Goal: Information Seeking & Learning: Learn about a topic

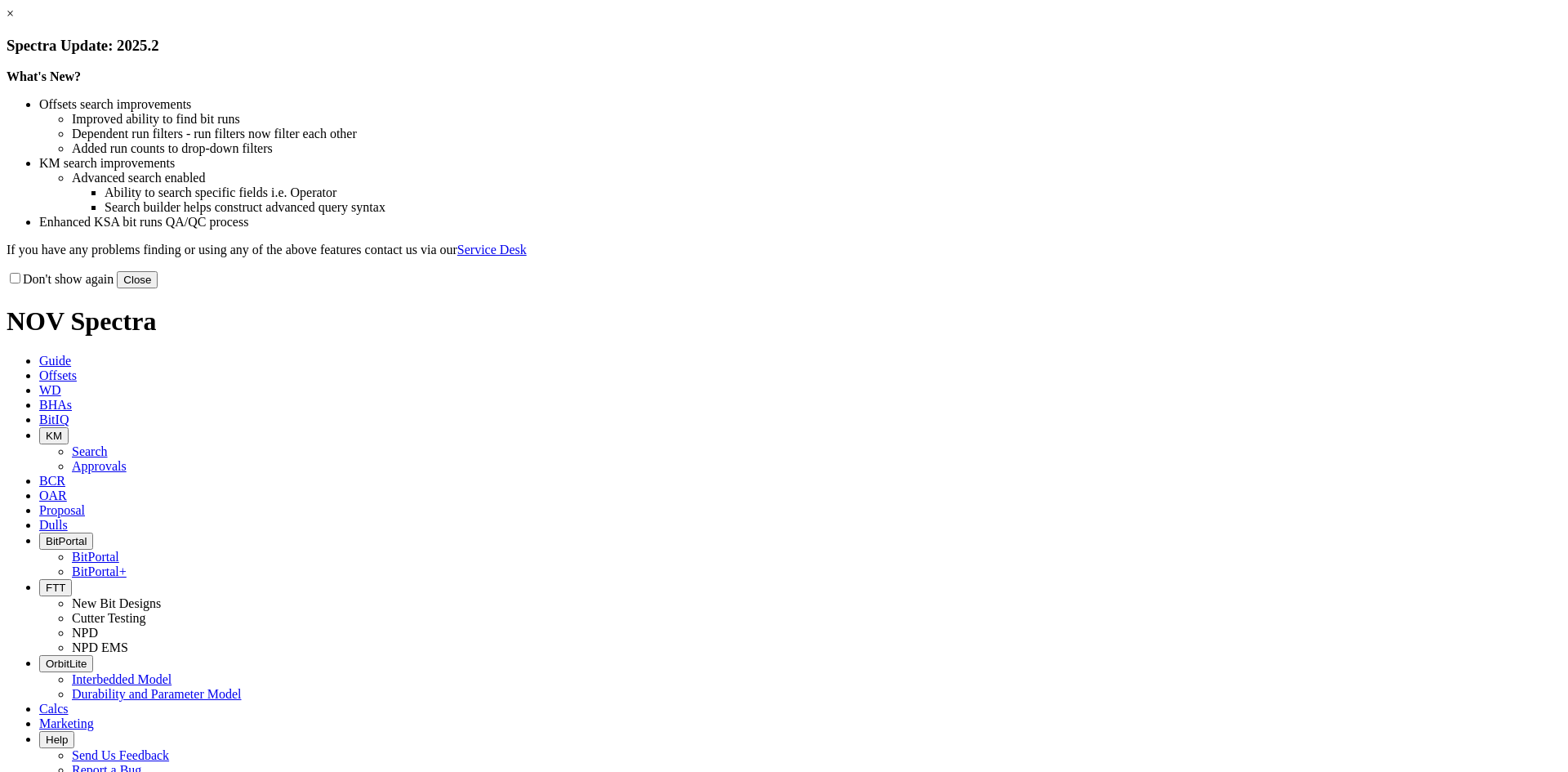
click at [1144, 257] on div "What's New? Offsets search improvements Improved ability to find bit runs Depen…" at bounding box center [784, 163] width 1555 height 188
click at [157, 288] on button "Close" at bounding box center [138, 280] width 41 height 17
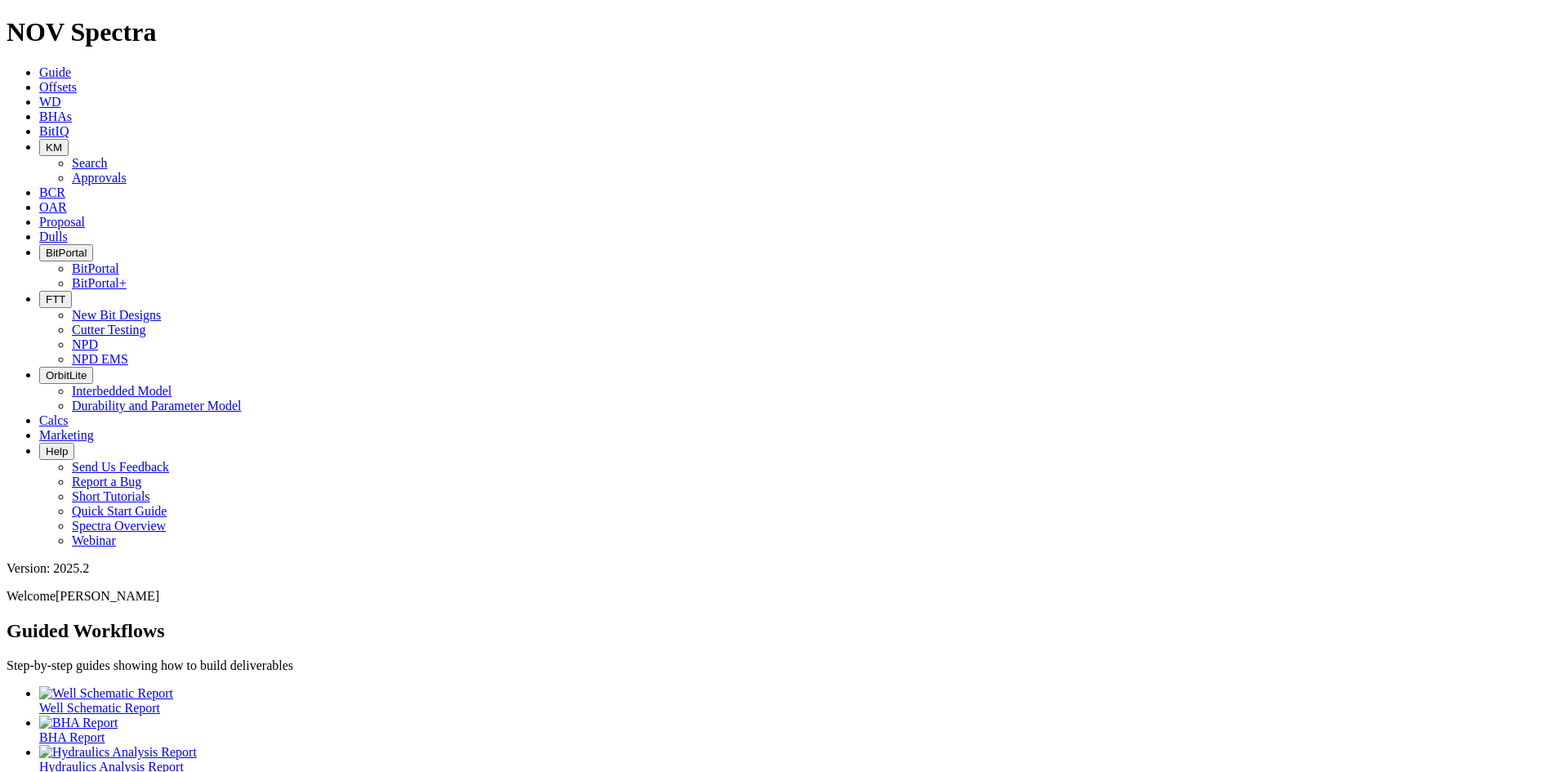
click at [87, 247] on span "BitPortal" at bounding box center [66, 253] width 41 height 12
click at [119, 261] on link "BitPortal" at bounding box center [95, 268] width 48 height 14
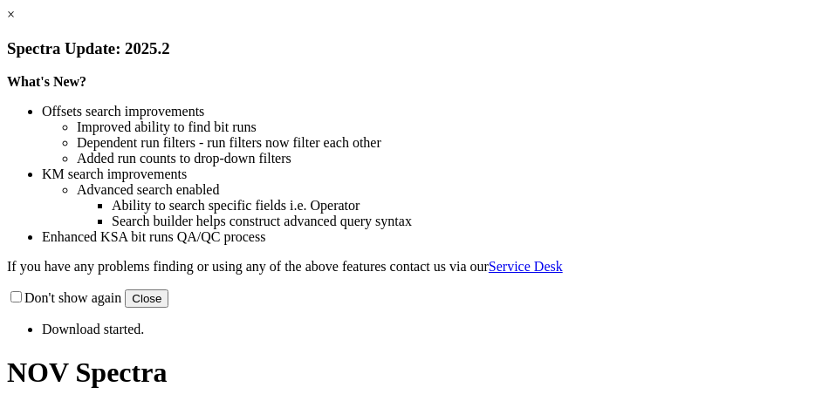
click at [15, 22] on link "×" at bounding box center [11, 14] width 8 height 15
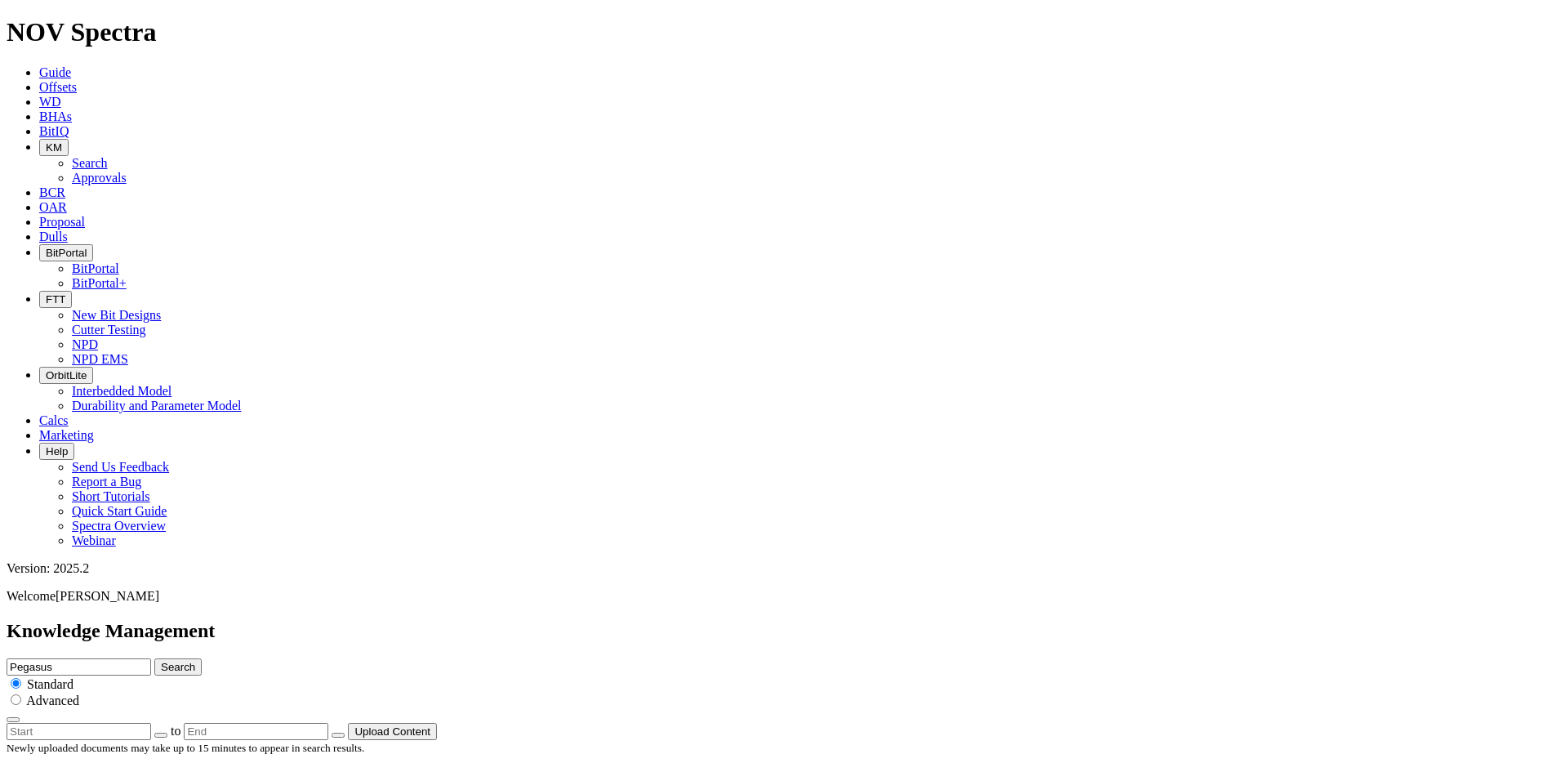
click at [77, 80] on span "Offsets" at bounding box center [58, 87] width 37 height 14
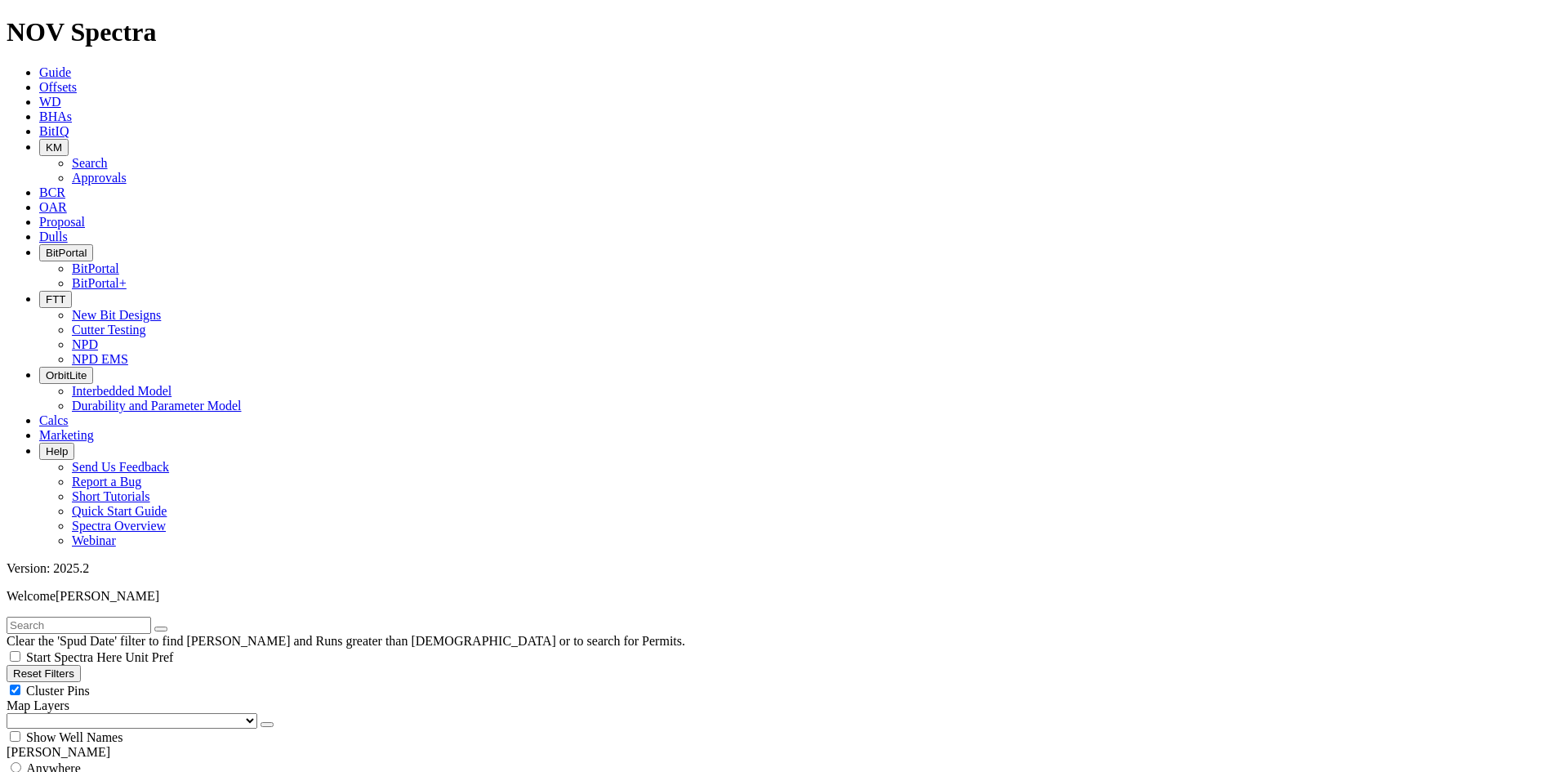
click at [151, 369] on input "text" at bounding box center [79, 625] width 144 height 17
click at [45, 369] on div "Clear the 'Spud Date' filter to find [PERSON_NAME] and Runs greater than [DEMOG…" at bounding box center [784, 633] width 1555 height 32
click at [46, 369] on input "text" at bounding box center [79, 625] width 144 height 17
type input "E1493"
click at [170, 369] on button "submit" at bounding box center [177, 628] width 13 height 5
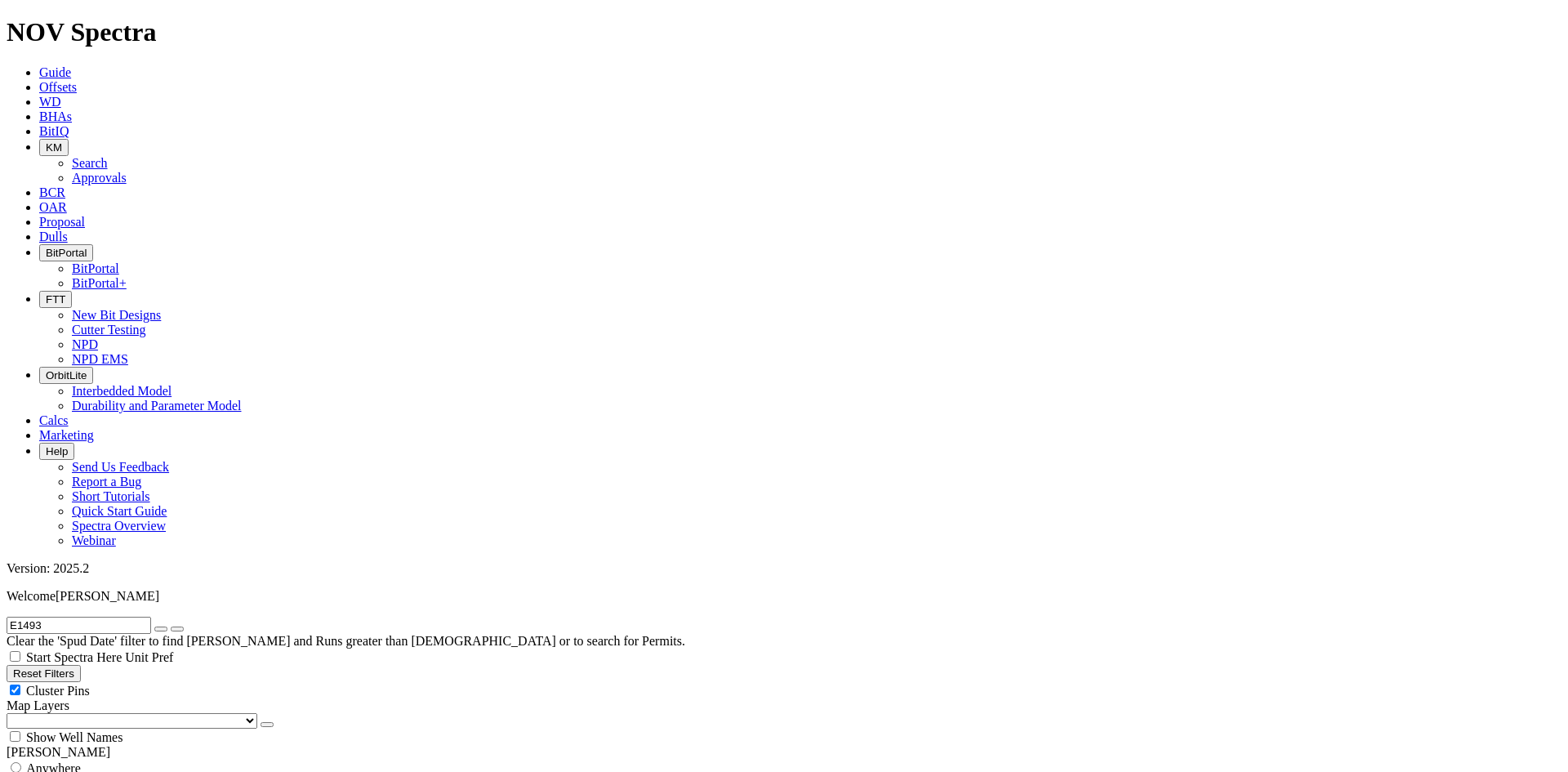
click at [93, 369] on div "Anywhere" at bounding box center [784, 767] width 1555 height 16
radio input "true"
radio input "false"
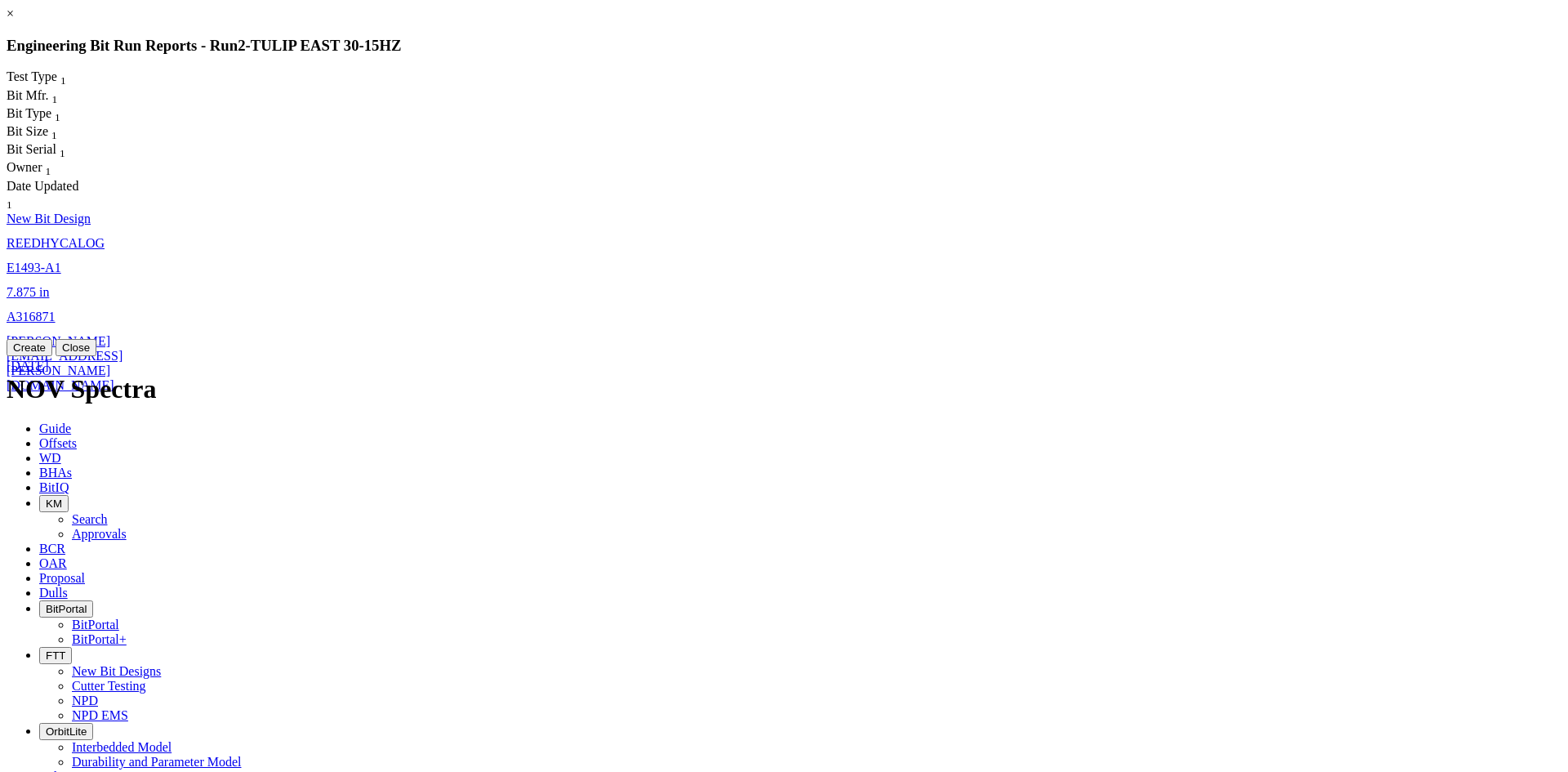
drag, startPoint x: 1081, startPoint y: 369, endPoint x: 1136, endPoint y: 324, distance: 71.1
click at [96, 357] on button "Close" at bounding box center [76, 347] width 41 height 17
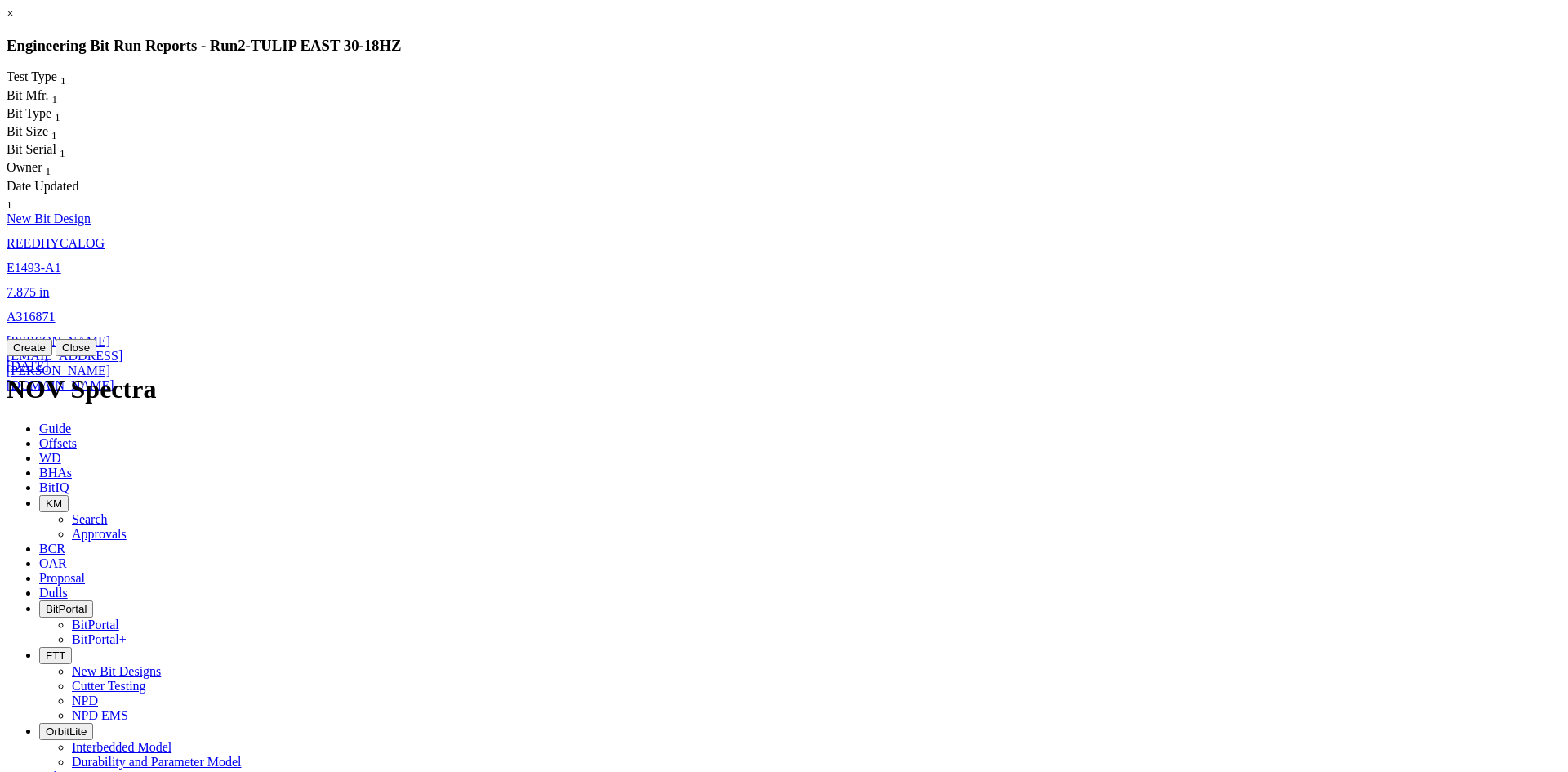
click at [96, 357] on button "Close" at bounding box center [76, 347] width 41 height 17
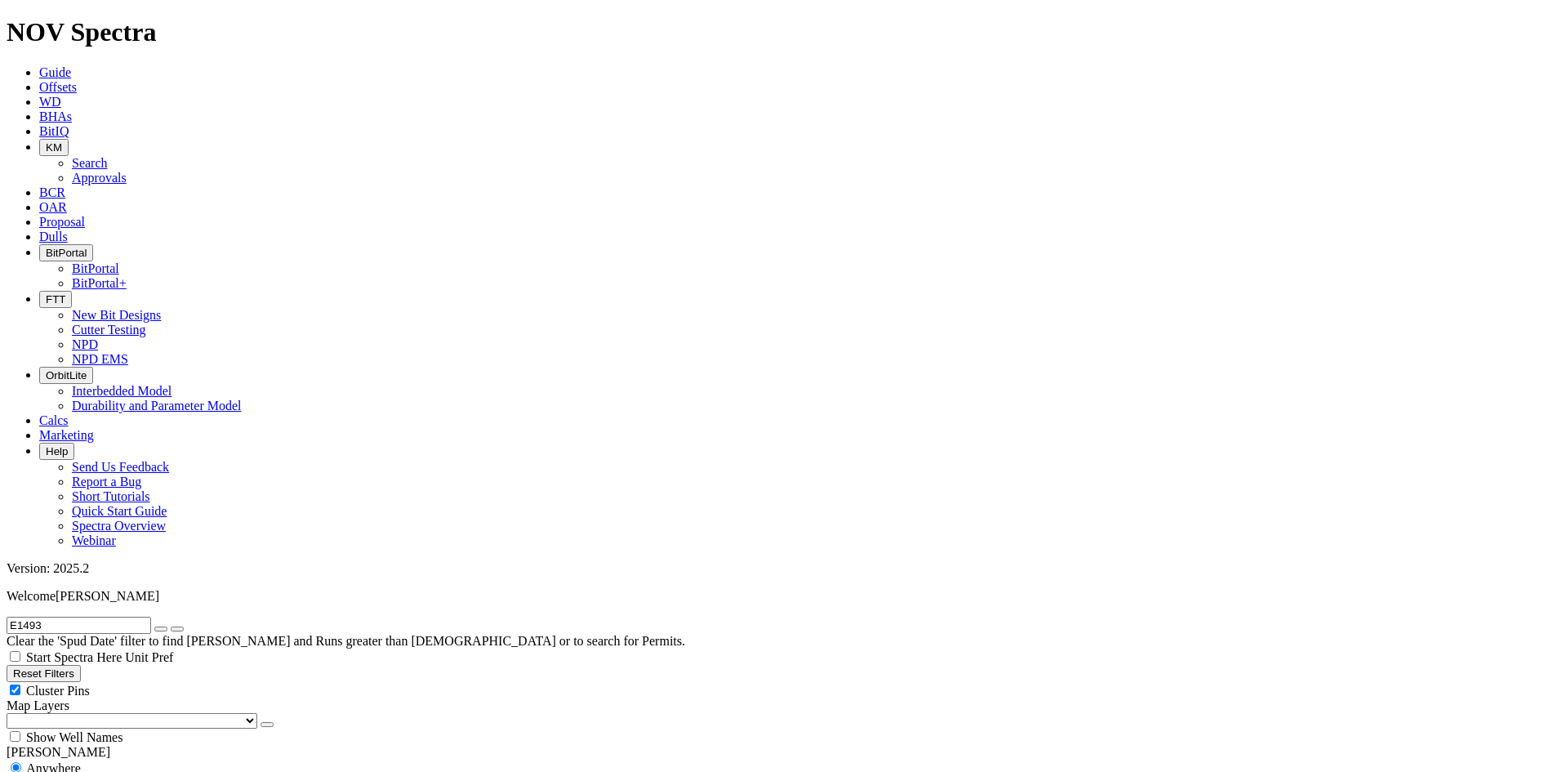
drag, startPoint x: 95, startPoint y: 70, endPoint x: 0, endPoint y: 67, distance: 95.0
click at [7, 369] on form "E1493" at bounding box center [784, 625] width 1555 height 17
type input "E1486"
click at [170, 369] on button "submit" at bounding box center [177, 628] width 13 height 5
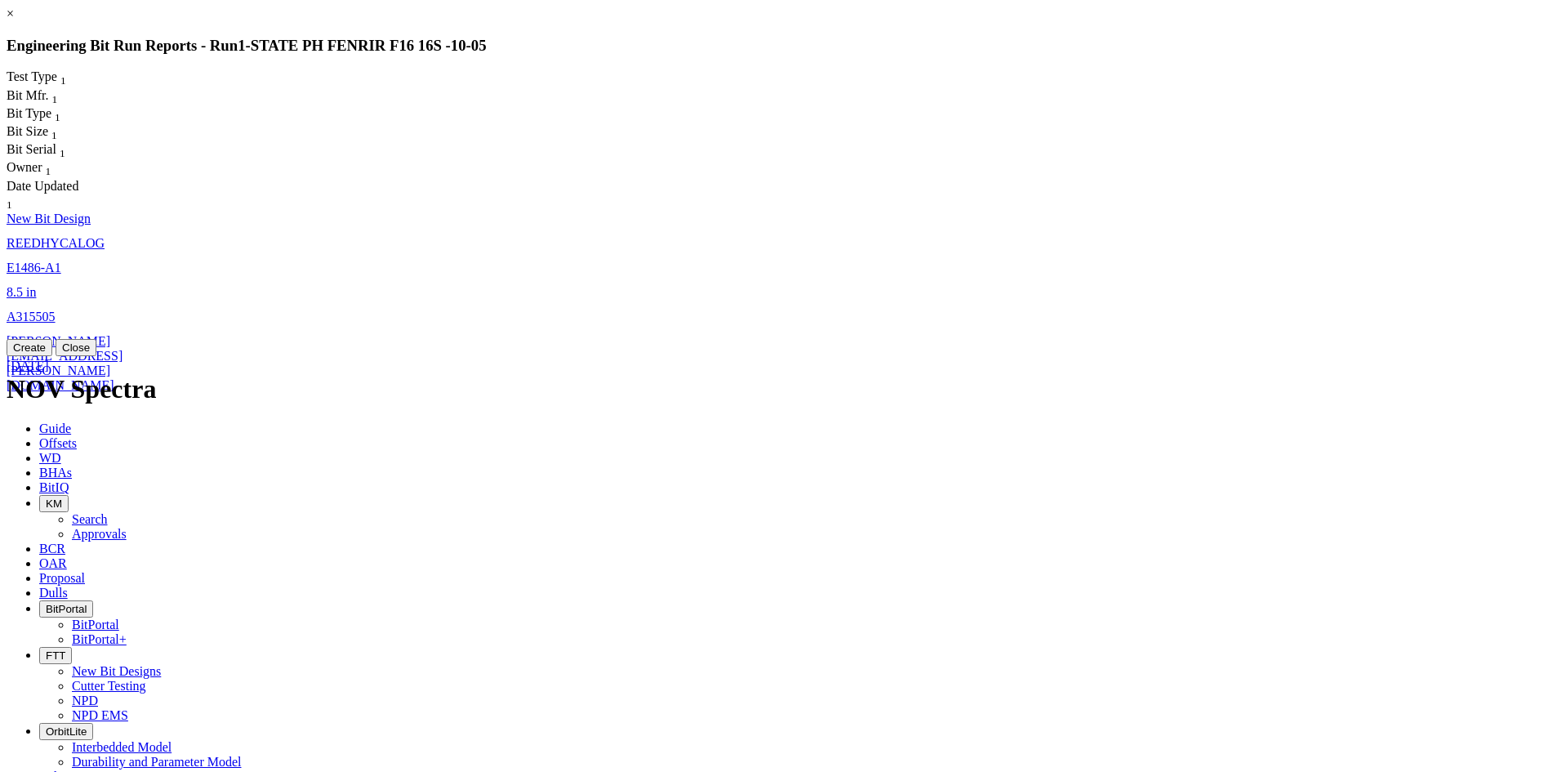
click at [61, 260] on link "E1486-A1" at bounding box center [34, 267] width 54 height 14
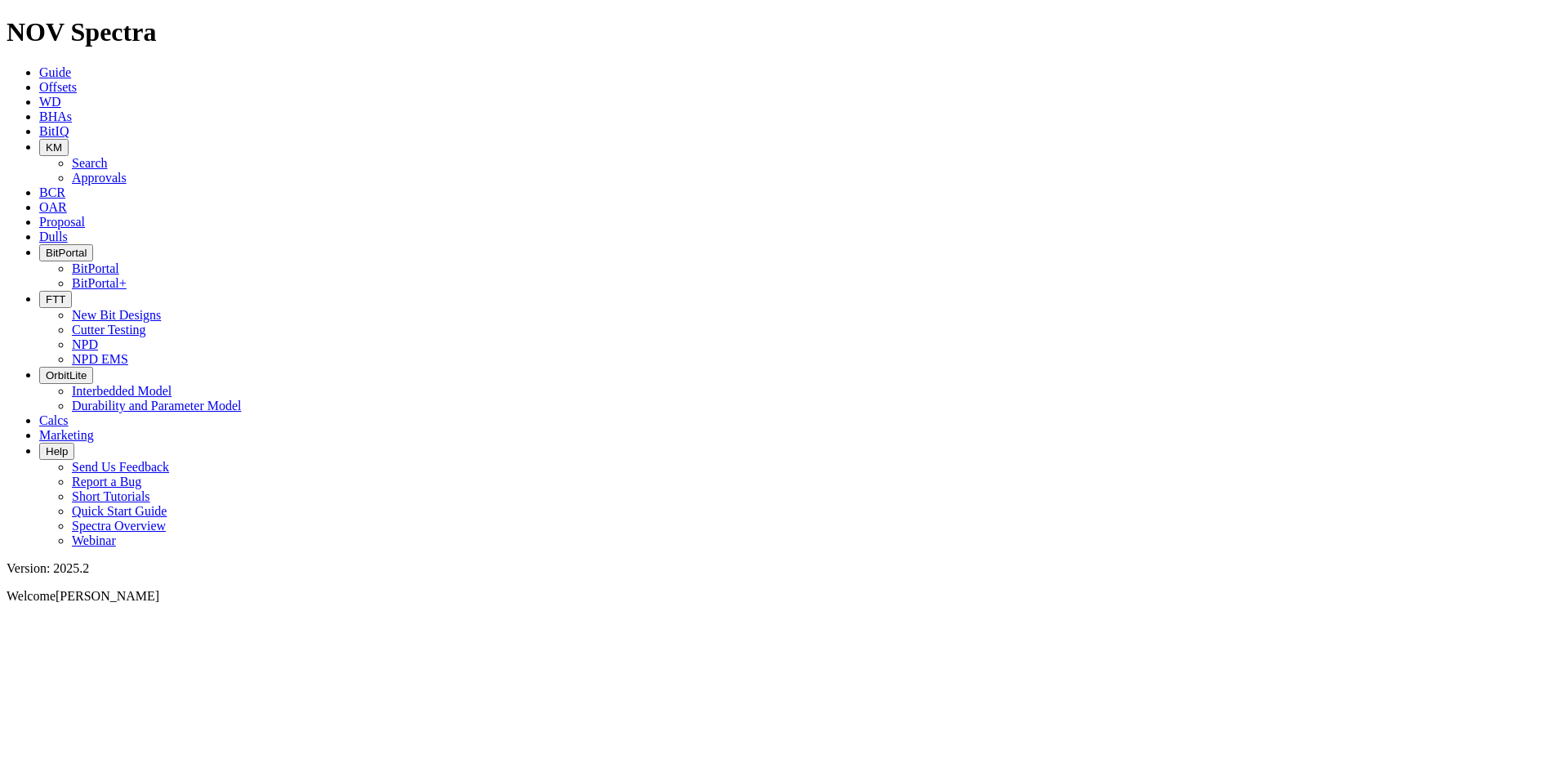
select select "New Bit Design"
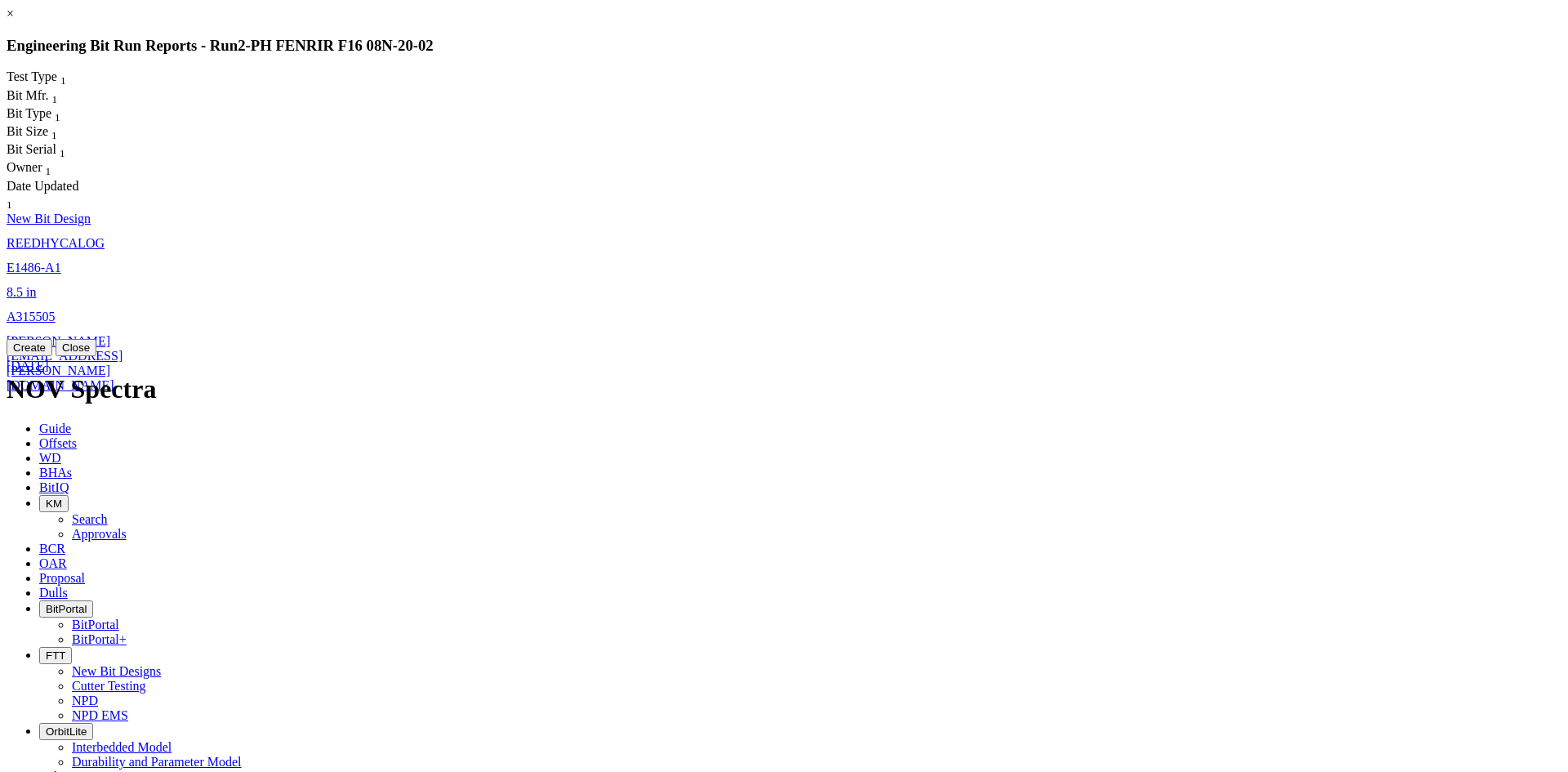
click at [36, 285] on link "8.5 in" at bounding box center [21, 292] width 29 height 14
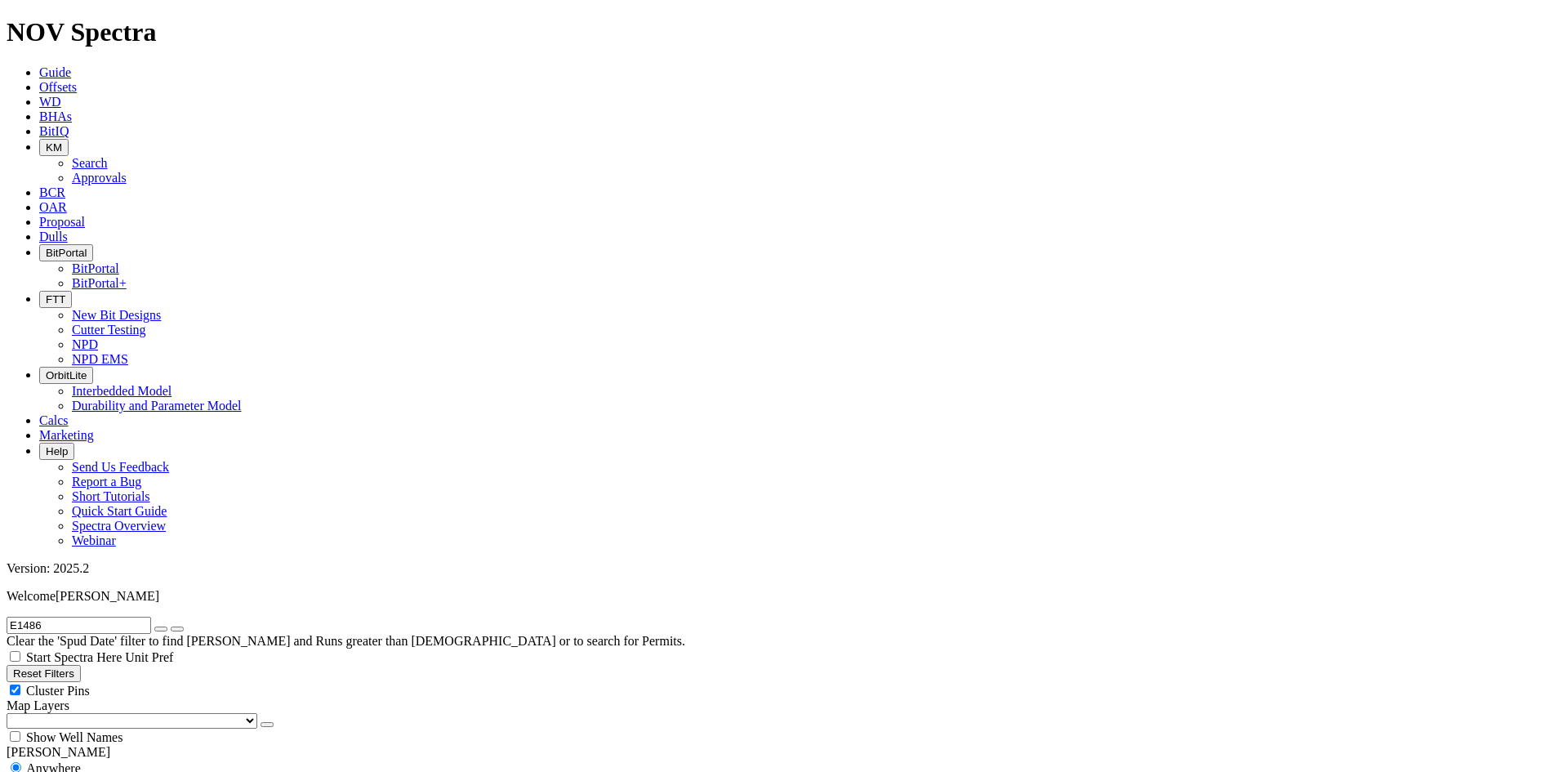
select select "New Bit Design"
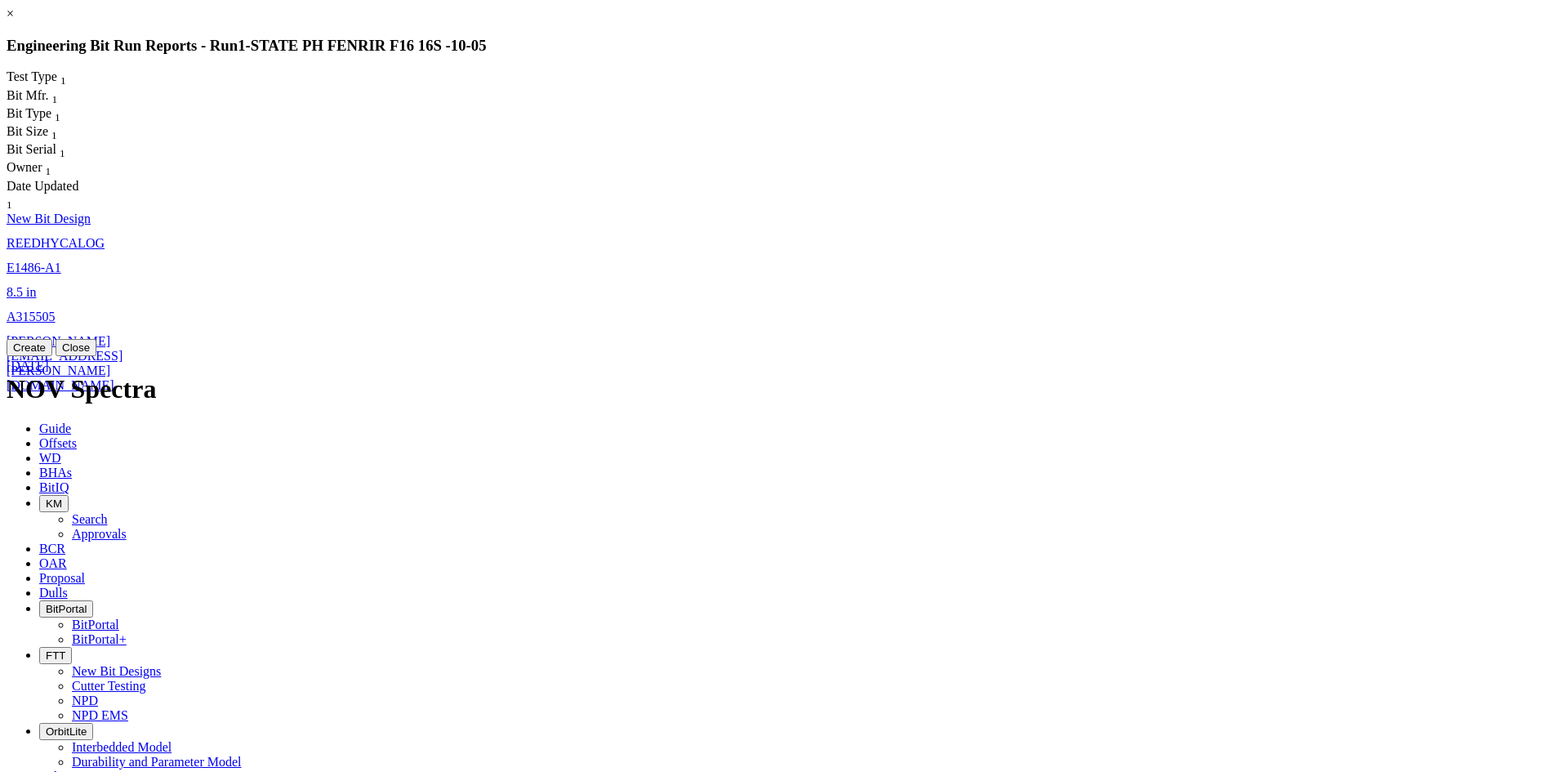
click at [36, 285] on link "8.5 in" at bounding box center [21, 292] width 29 height 14
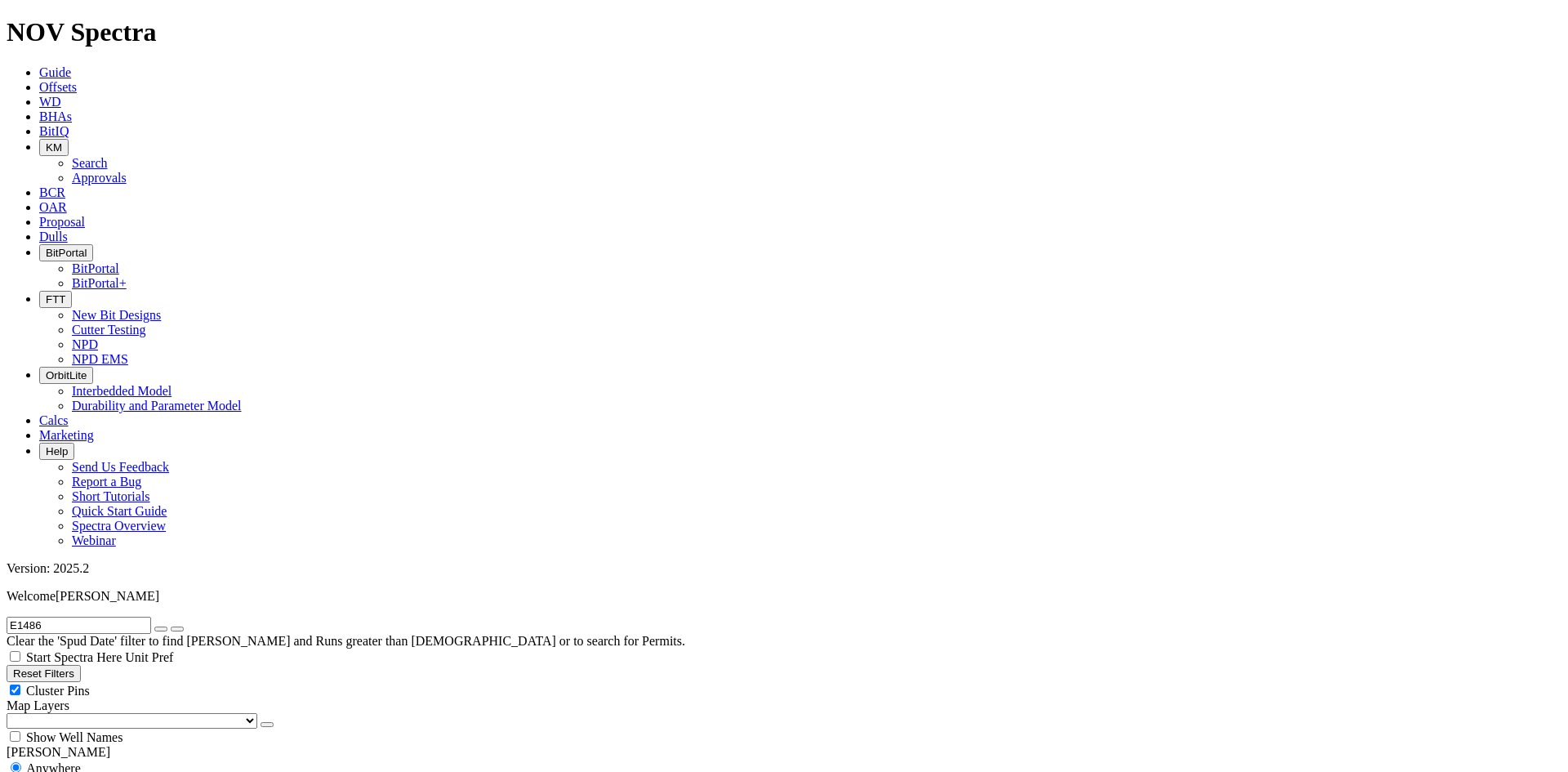
select select "New Bit Design"
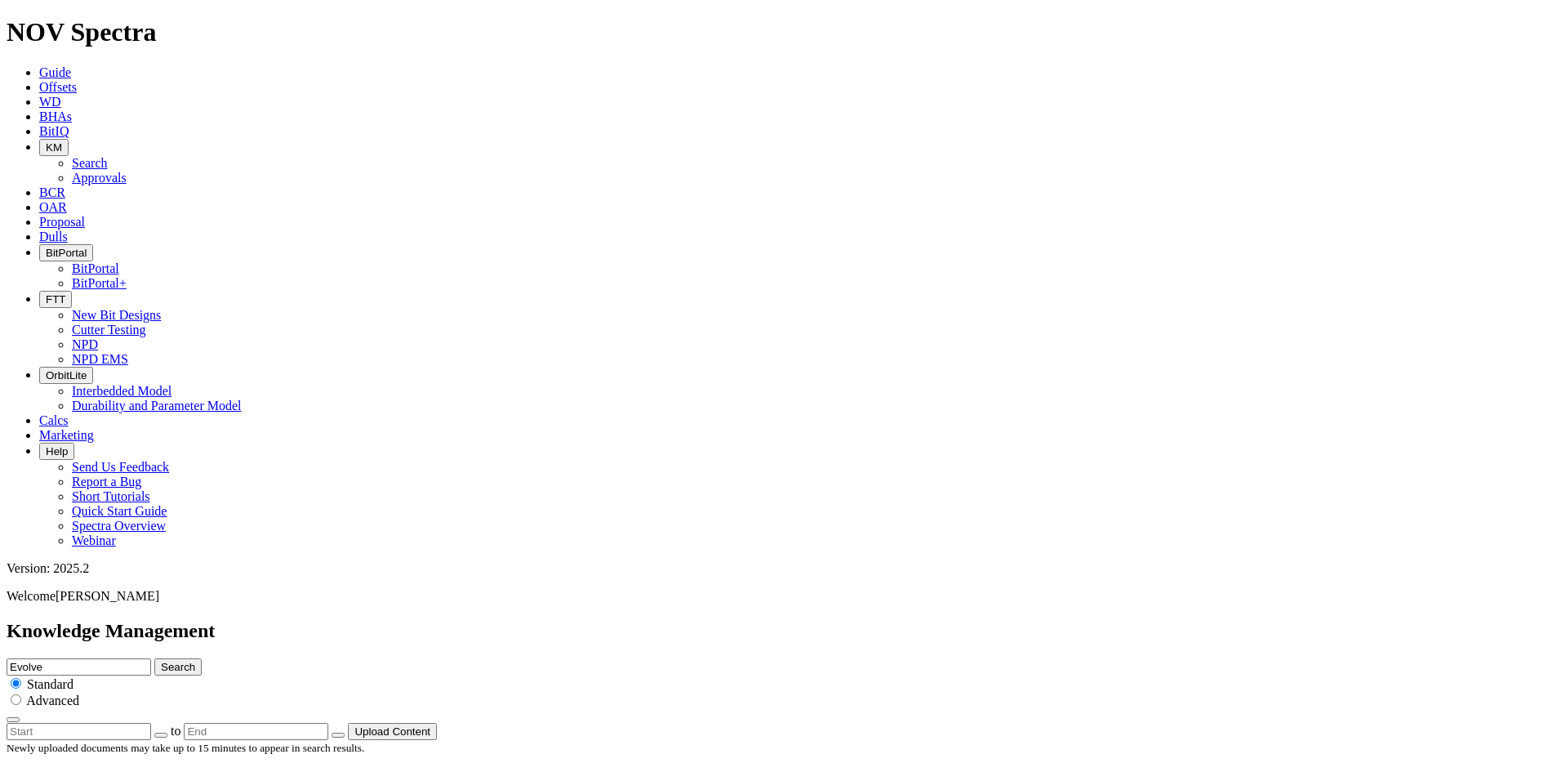
scroll to position [164, 0]
